Goal: Information Seeking & Learning: Learn about a topic

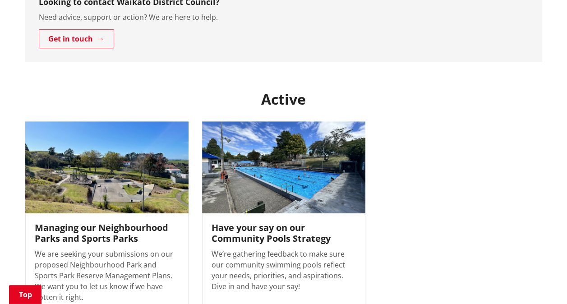
scroll to position [316, 0]
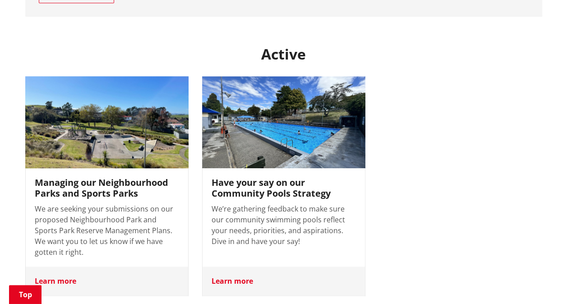
click at [100, 179] on h3 "Managing our Neighbourhood Parks and Sports Parks" at bounding box center [107, 188] width 144 height 22
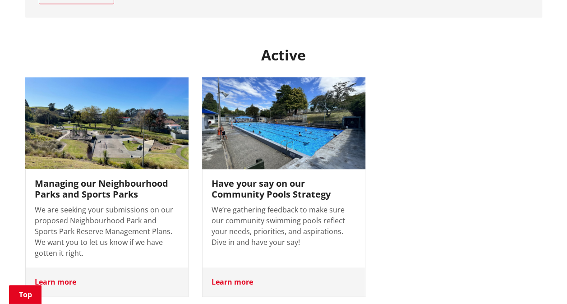
scroll to position [316, 0]
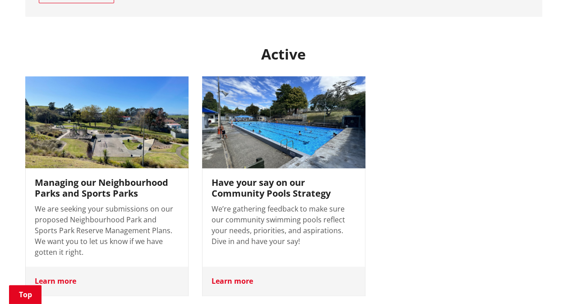
click at [265, 177] on h3 "Have your say on our Community Pools Strategy" at bounding box center [284, 188] width 144 height 22
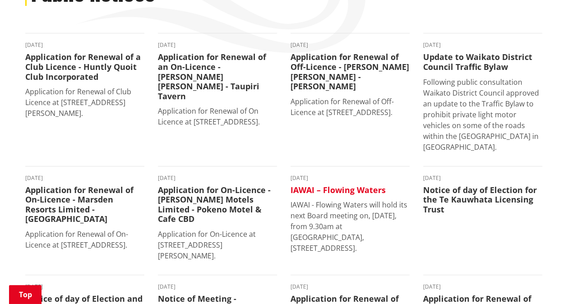
scroll to position [90, 0]
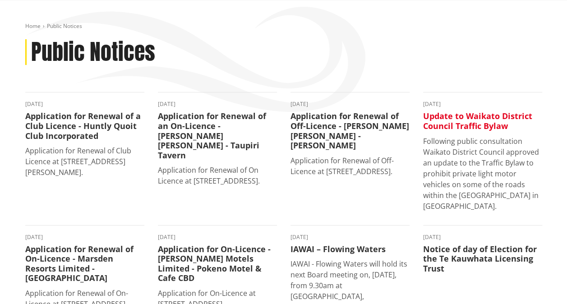
click at [442, 119] on h3 "Update to Waikato District Council Traffic Bylaw" at bounding box center [482, 121] width 119 height 19
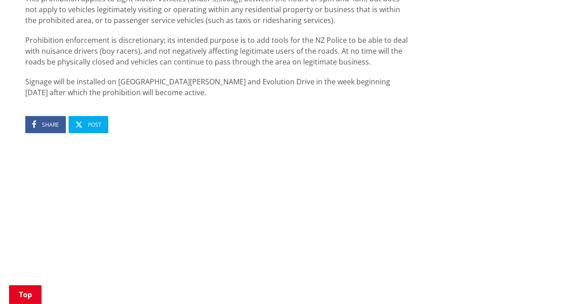
scroll to position [271, 0]
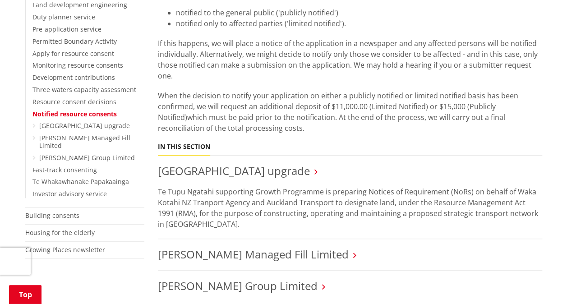
scroll to position [271, 0]
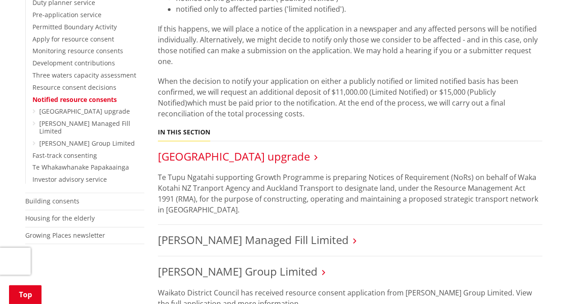
click at [310, 157] on link "[GEOGRAPHIC_DATA] upgrade" at bounding box center [234, 156] width 152 height 15
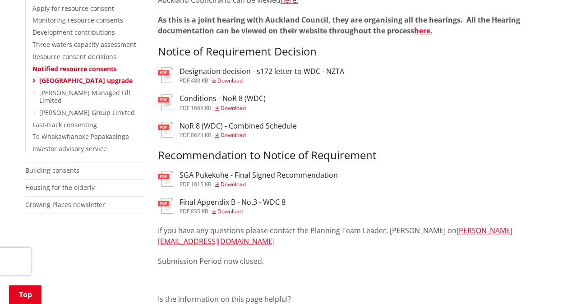
scroll to position [316, 0]
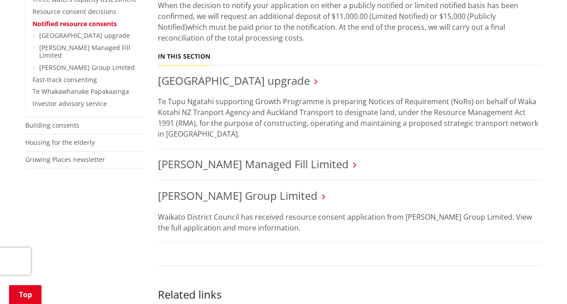
scroll to position [361, 0]
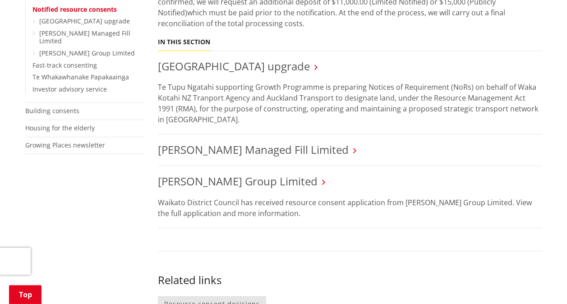
click at [353, 151] on icon at bounding box center [354, 151] width 3 height 8
click at [297, 151] on link "[PERSON_NAME] Managed Fill Limited" at bounding box center [253, 149] width 191 height 15
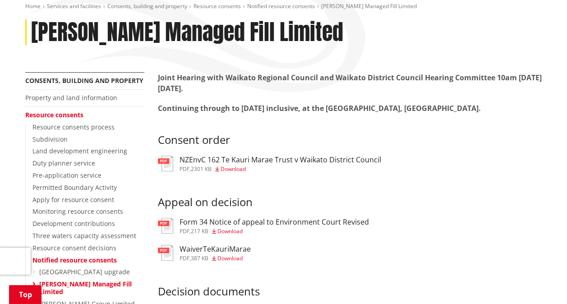
scroll to position [135, 0]
